Goal: Navigation & Orientation: Find specific page/section

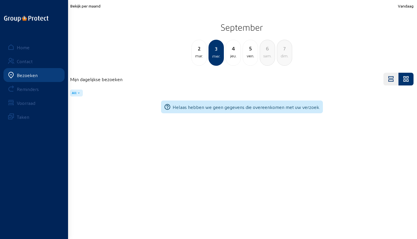
click at [17, 61] on div "Contact" at bounding box center [25, 62] width 16 height 6
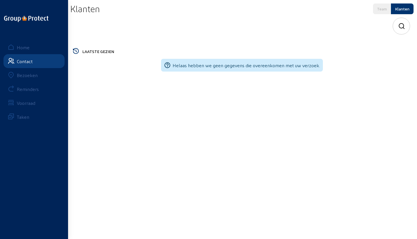
click at [23, 90] on div "Reminders" at bounding box center [28, 89] width 22 height 6
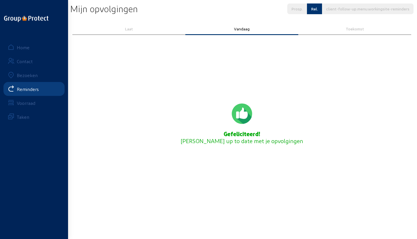
click at [19, 100] on div "Voorraad" at bounding box center [26, 103] width 19 height 6
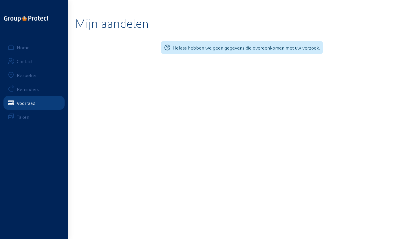
click at [21, 90] on div "Reminders" at bounding box center [28, 89] width 22 height 6
